Goal: Task Accomplishment & Management: Manage account settings

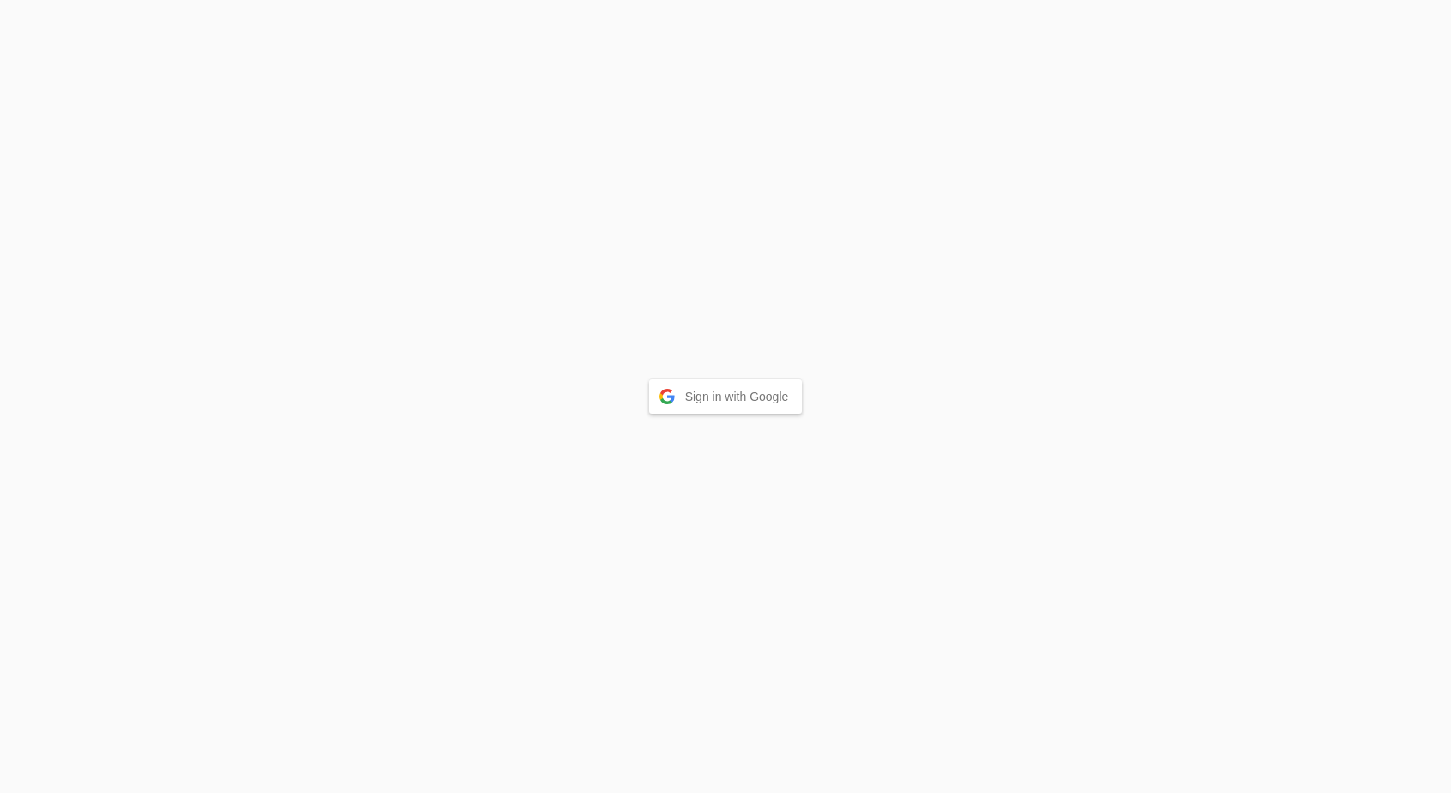
click at [701, 398] on button "Sign in with Google" at bounding box center [726, 396] width 154 height 34
